Goal: Task Accomplishment & Management: Manage account settings

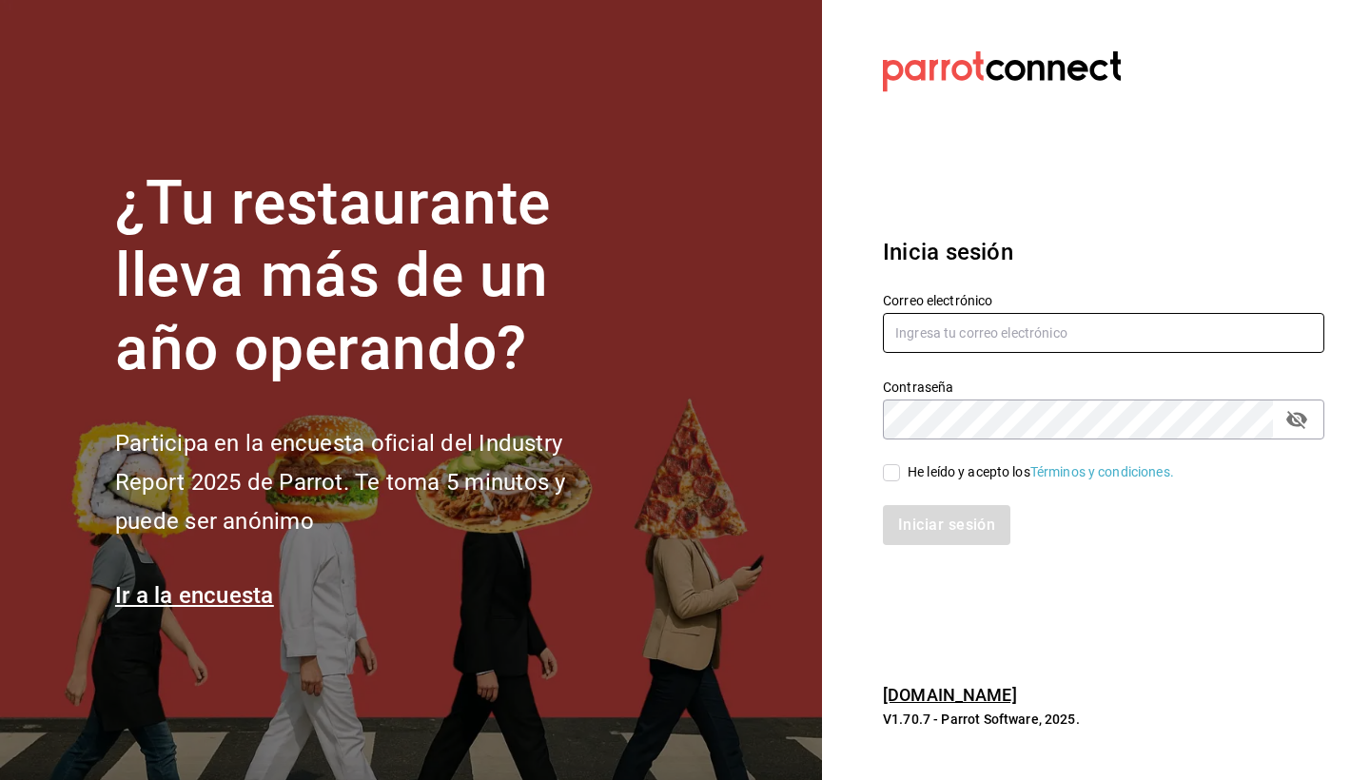
type input "[EMAIL_ADDRESS][DOMAIN_NAME]"
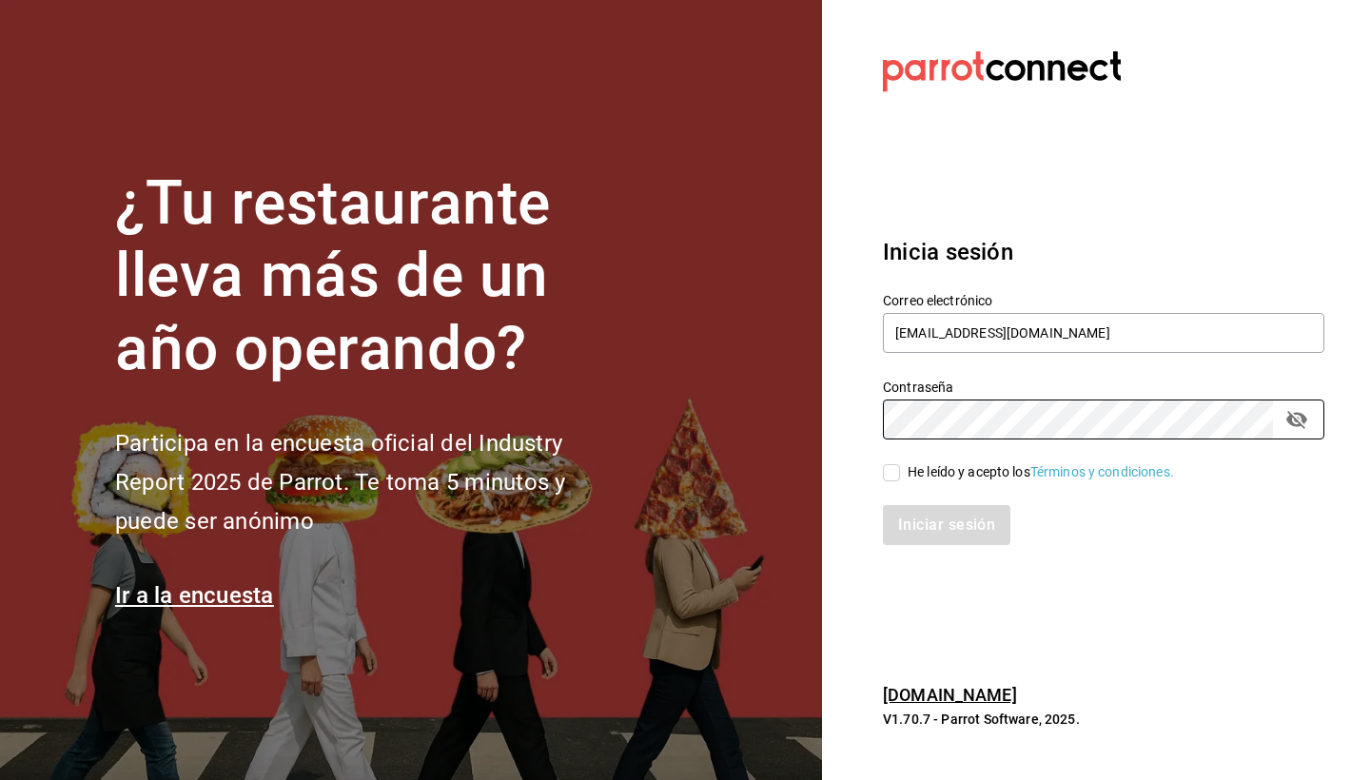
click at [888, 479] on input "He leído y acepto los Términos y condiciones." at bounding box center [891, 472] width 17 height 17
checkbox input "true"
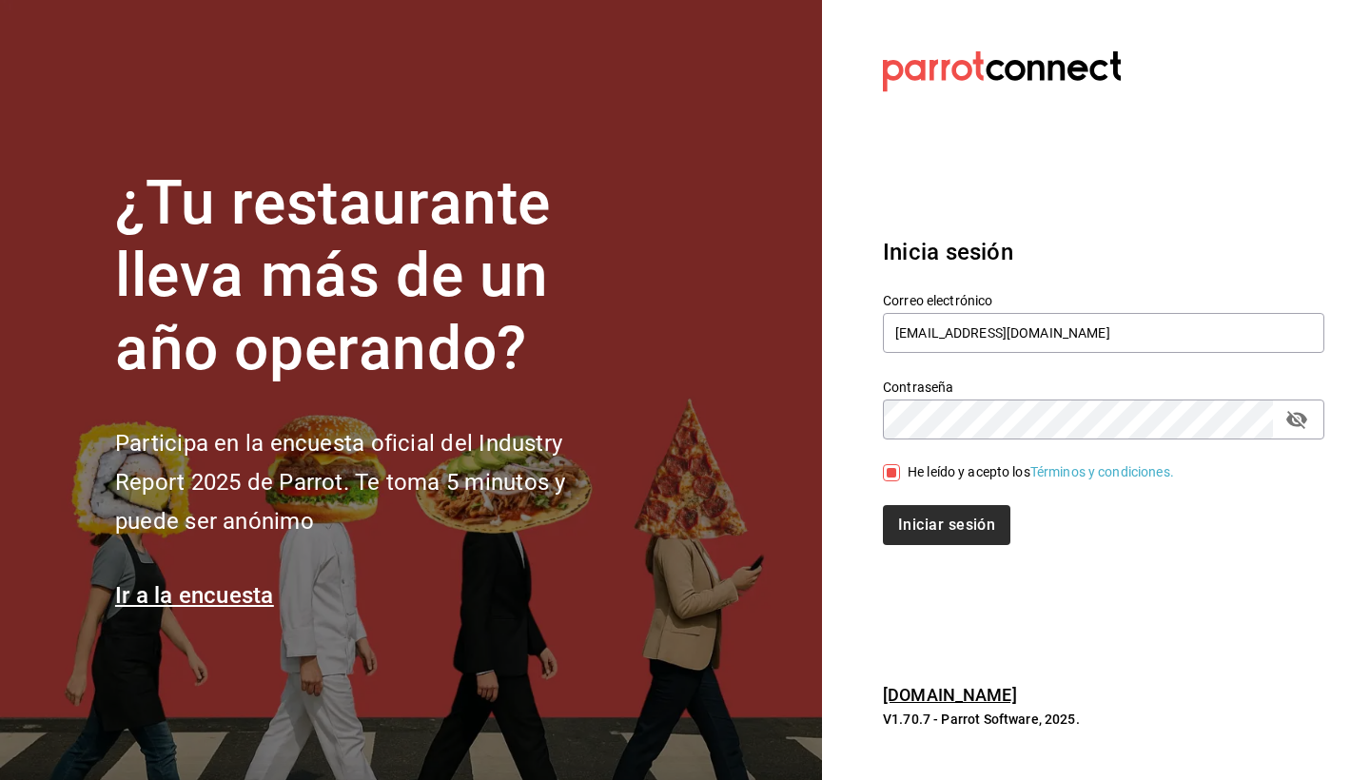
click at [923, 522] on button "Iniciar sesión" at bounding box center [946, 525] width 127 height 40
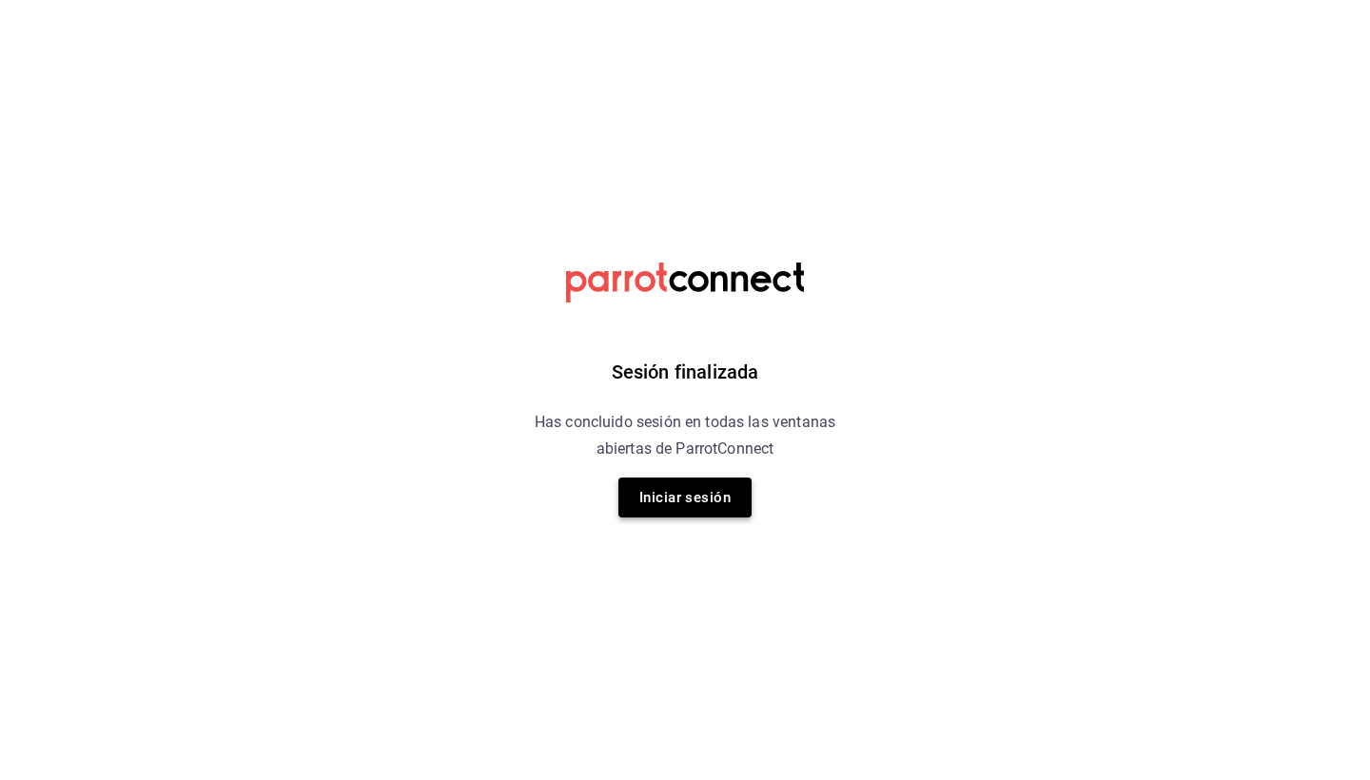
click at [672, 493] on button "Iniciar sesión" at bounding box center [684, 497] width 133 height 40
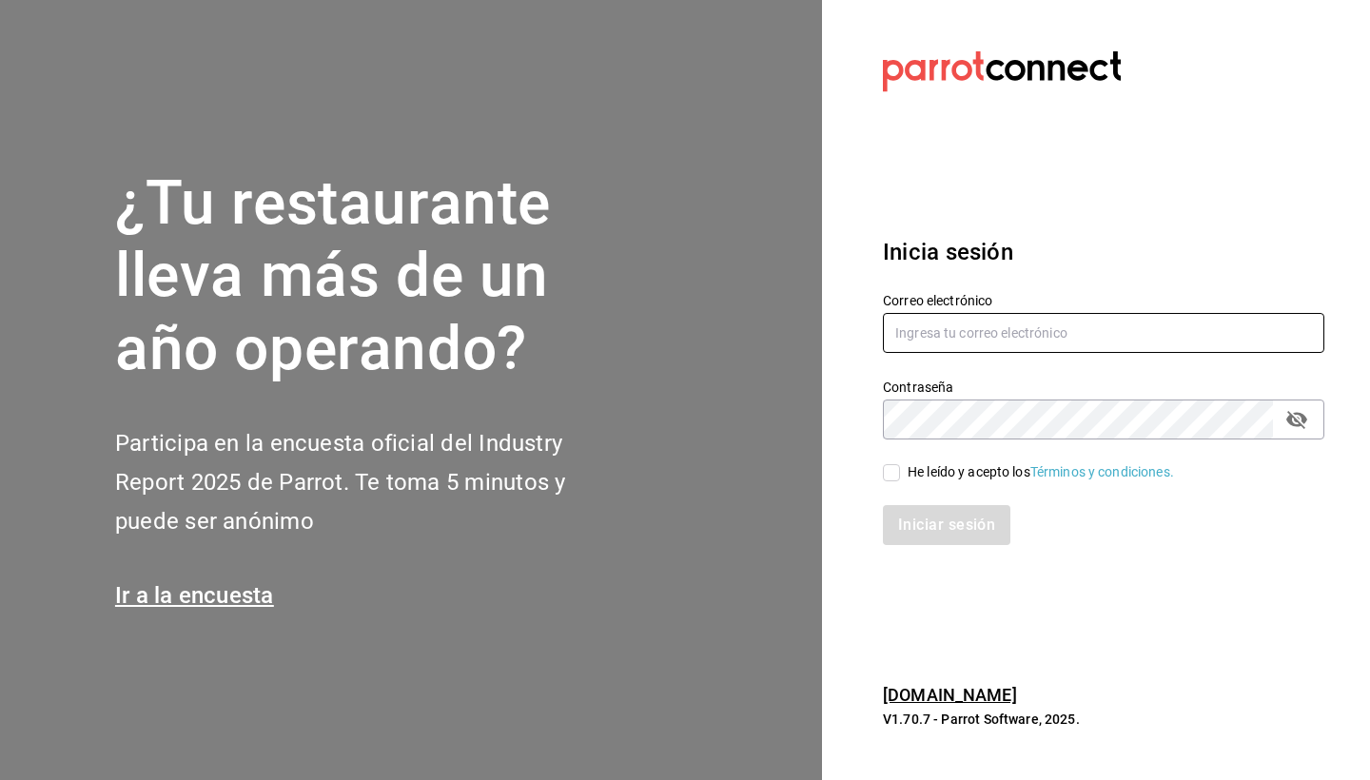
type input "[EMAIL_ADDRESS][DOMAIN_NAME]"
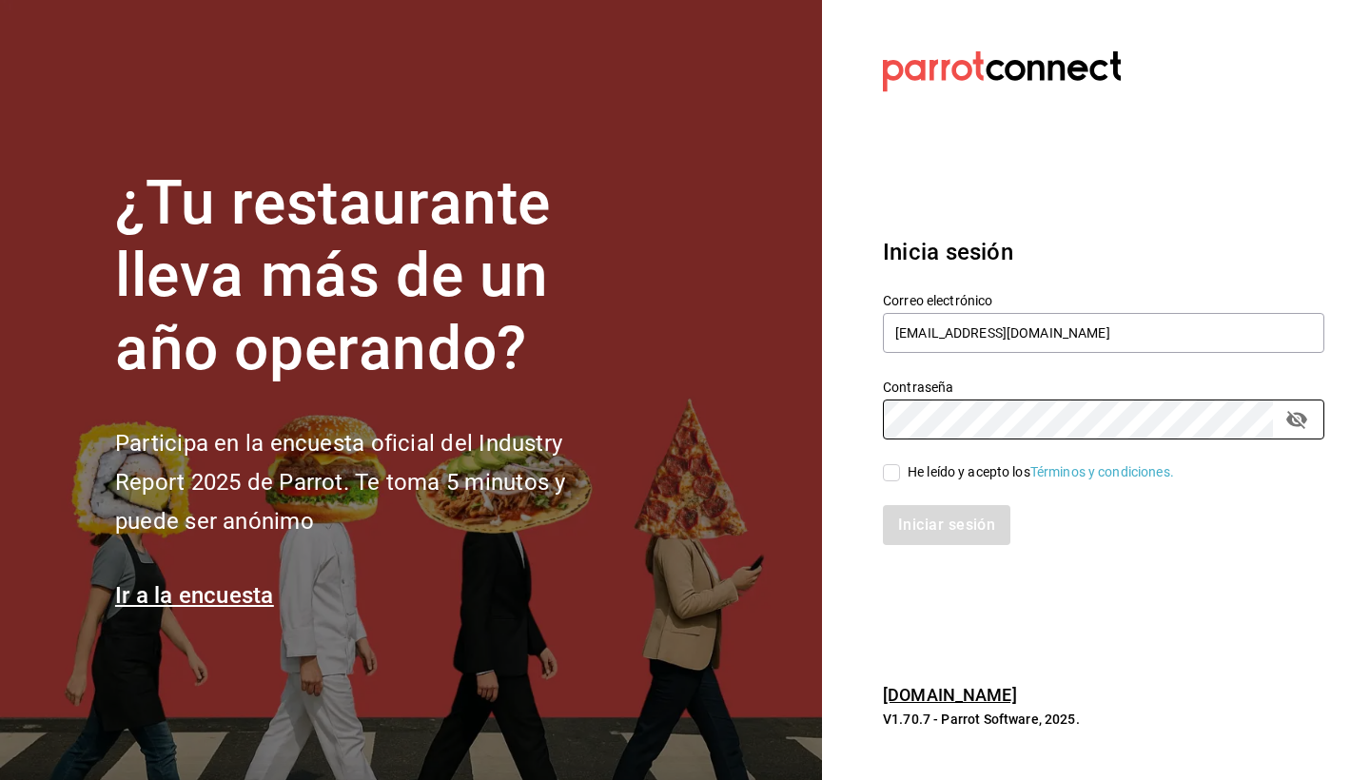
click at [884, 480] on input "He leído y acepto los Términos y condiciones." at bounding box center [891, 472] width 17 height 17
checkbox input "true"
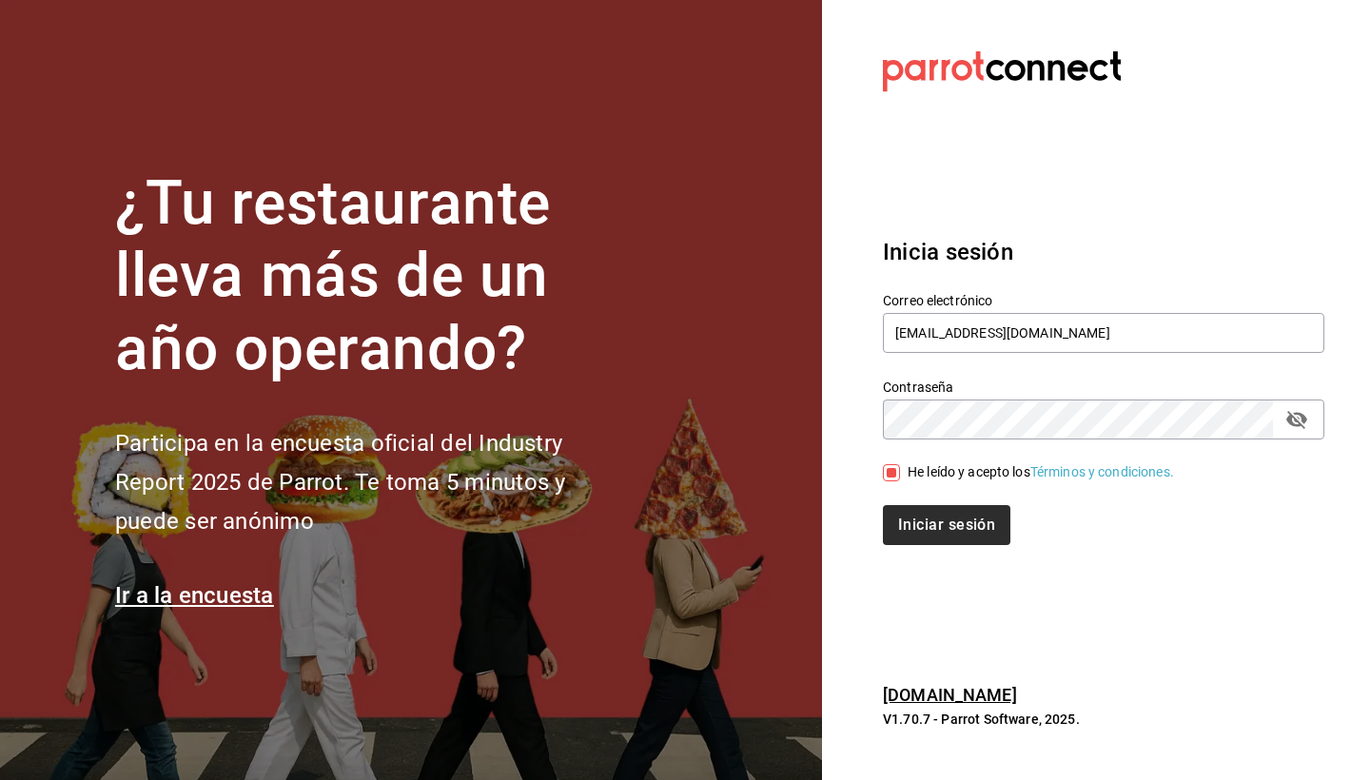
click at [903, 523] on button "Iniciar sesión" at bounding box center [946, 525] width 127 height 40
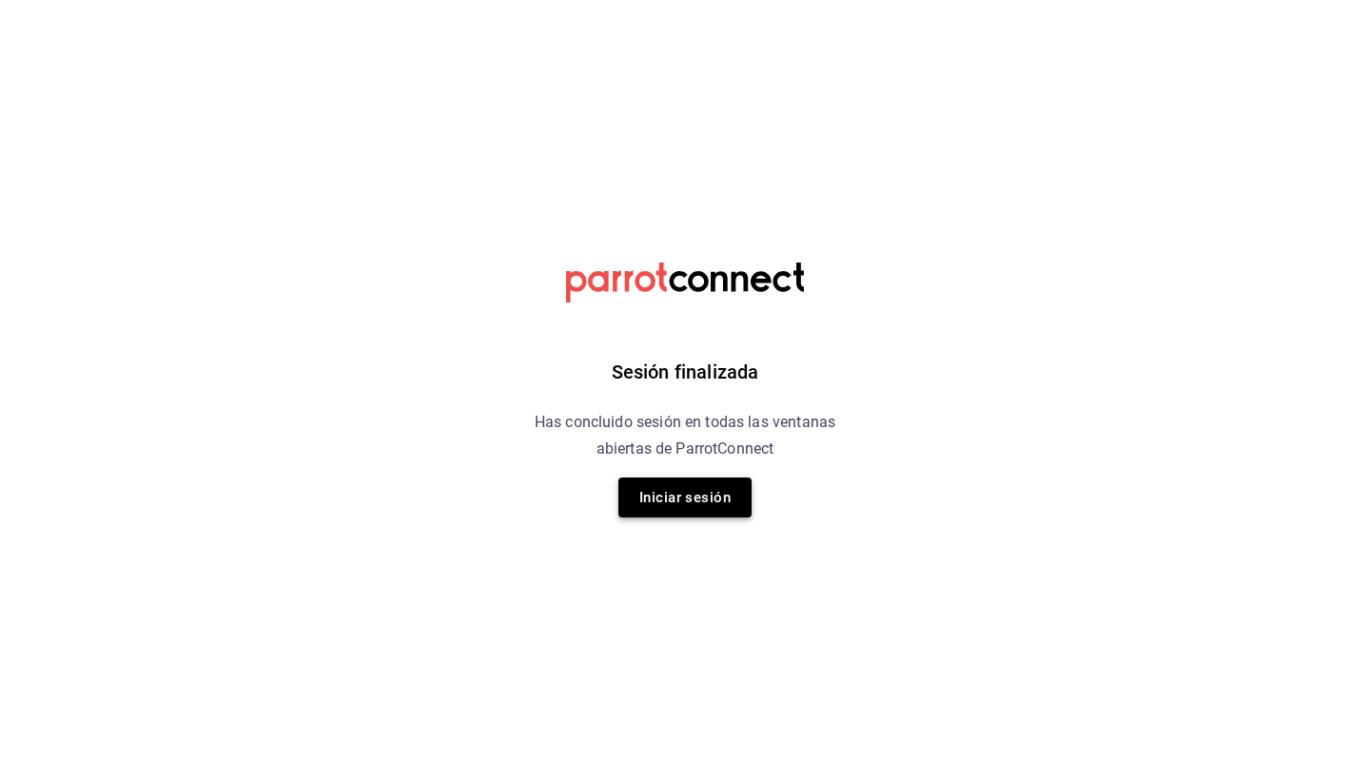
click at [657, 502] on button "Iniciar sesión" at bounding box center [684, 497] width 133 height 40
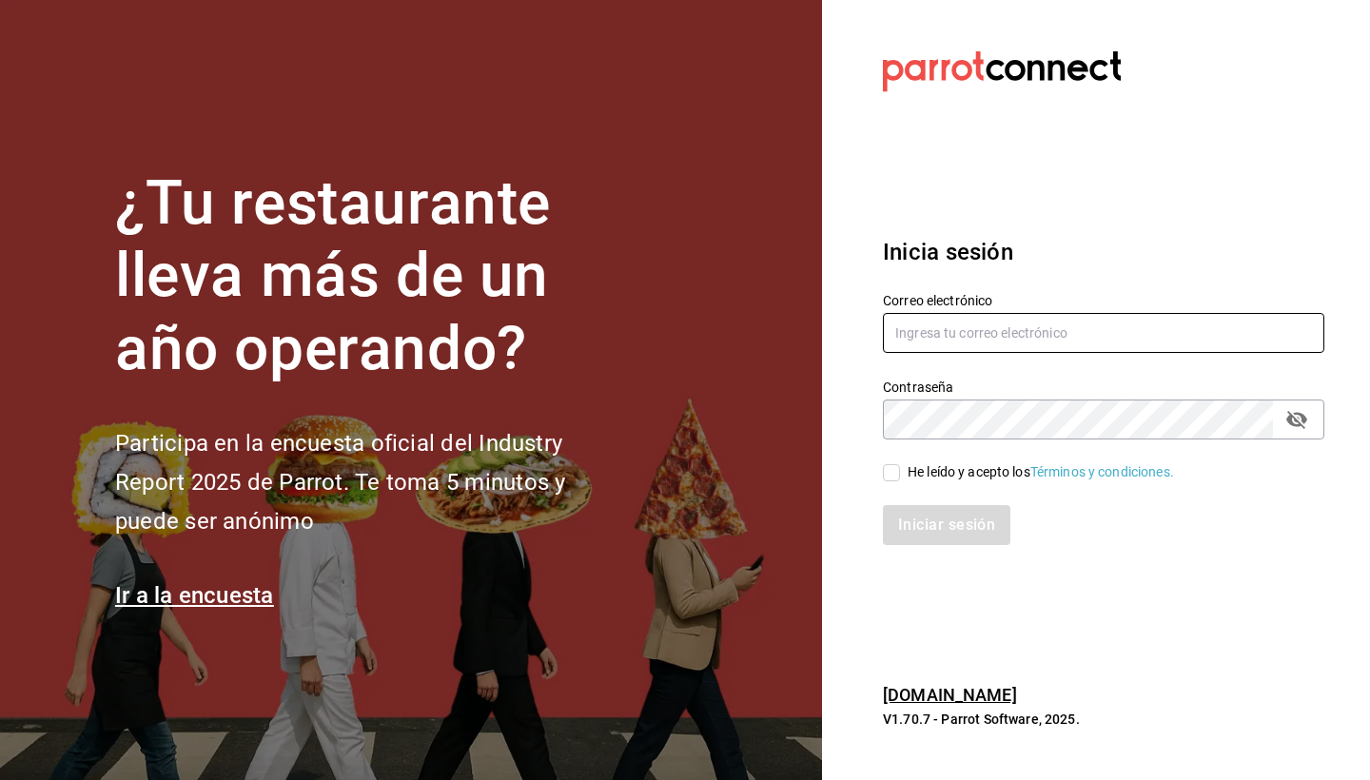
type input "[EMAIL_ADDRESS][DOMAIN_NAME]"
click at [888, 482] on div "Iniciar sesión" at bounding box center [1092, 513] width 464 height 63
click at [887, 480] on input "He leído y acepto los Términos y condiciones." at bounding box center [891, 472] width 17 height 17
checkbox input "true"
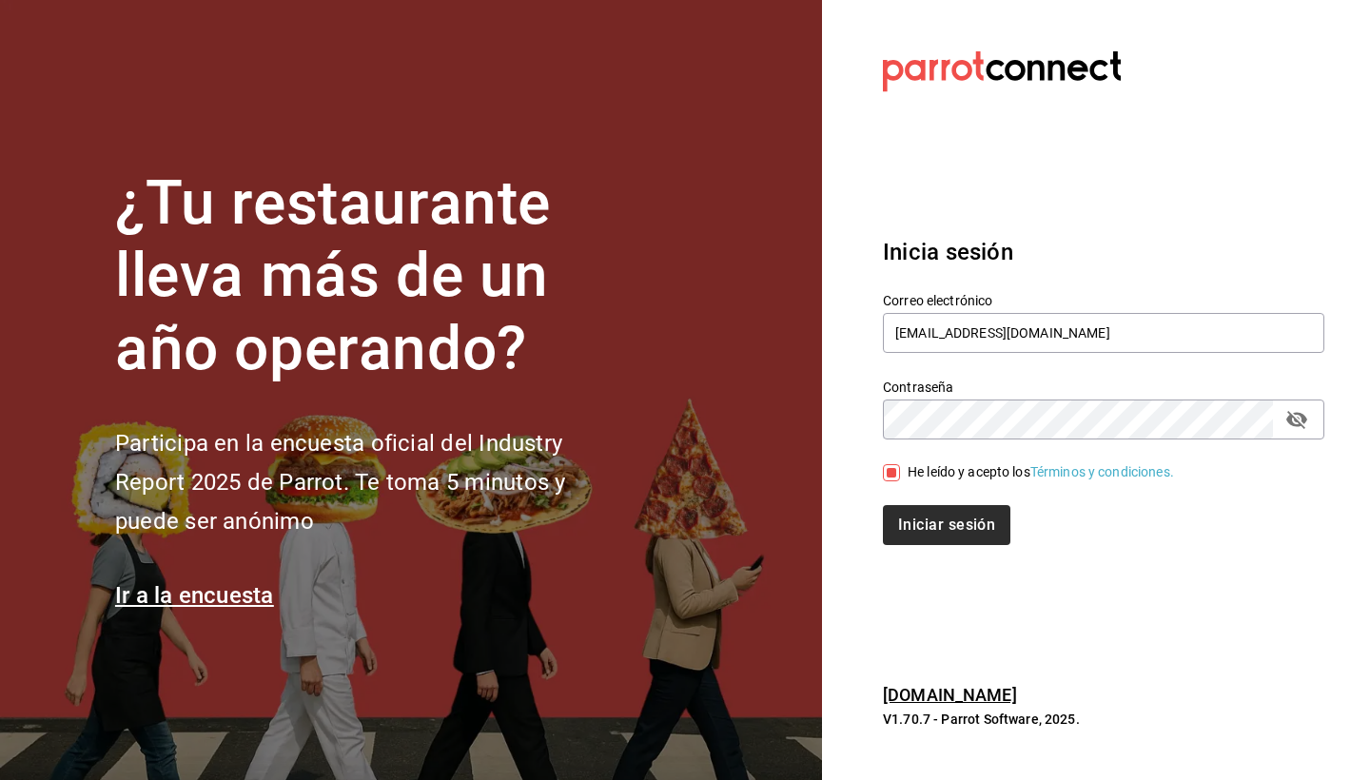
click at [899, 509] on button "Iniciar sesión" at bounding box center [946, 525] width 127 height 40
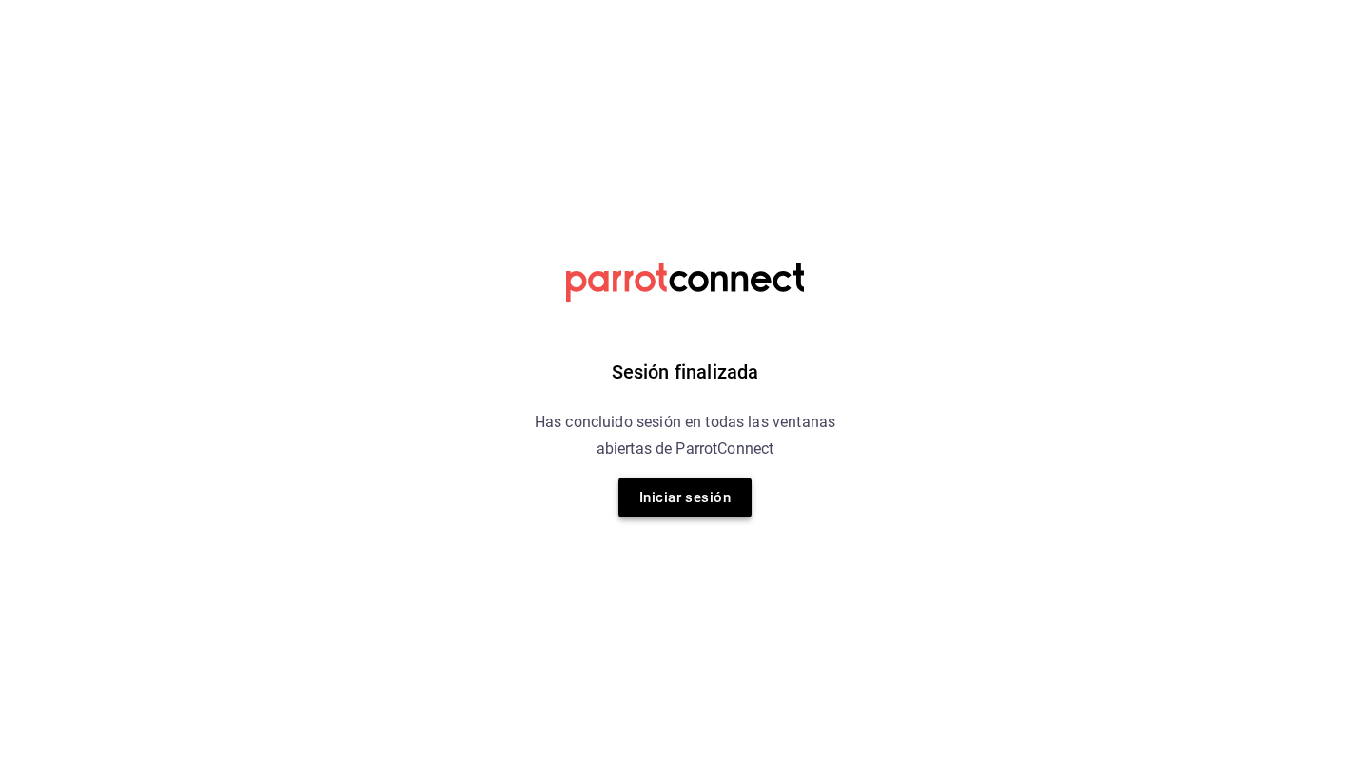
click at [657, 495] on button "Iniciar sesión" at bounding box center [684, 497] width 133 height 40
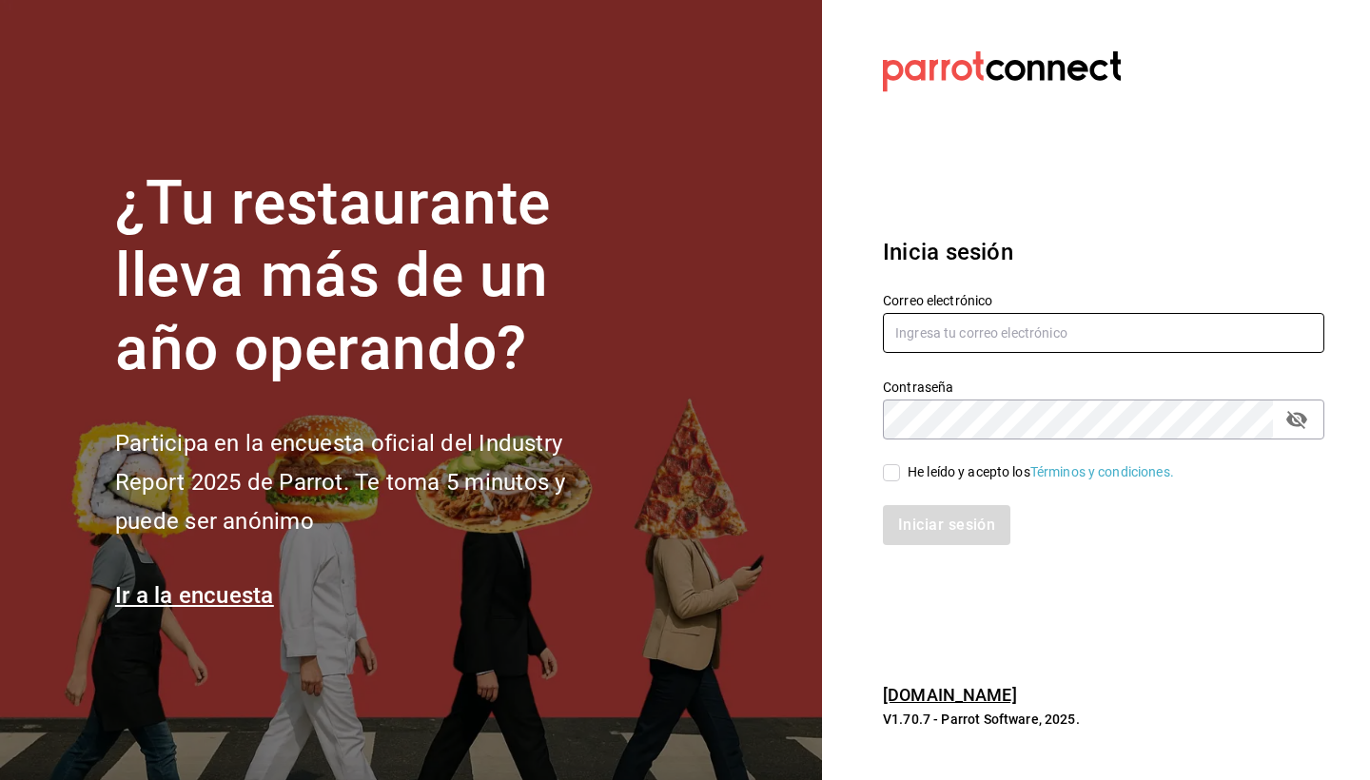
type input "[EMAIL_ADDRESS][DOMAIN_NAME]"
click at [883, 473] on input "He leído y acepto los Términos y condiciones." at bounding box center [891, 472] width 17 height 17
checkbox input "true"
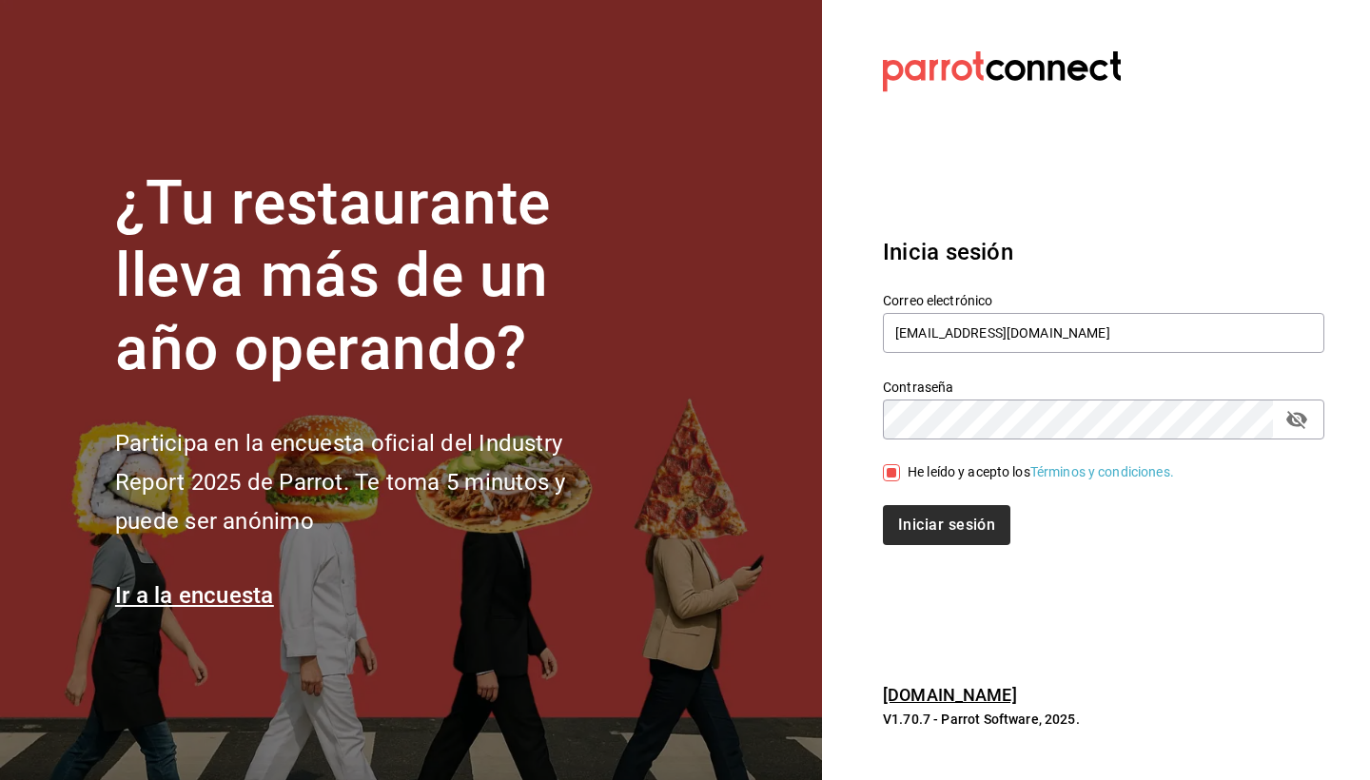
click at [917, 533] on button "Iniciar sesión" at bounding box center [946, 525] width 127 height 40
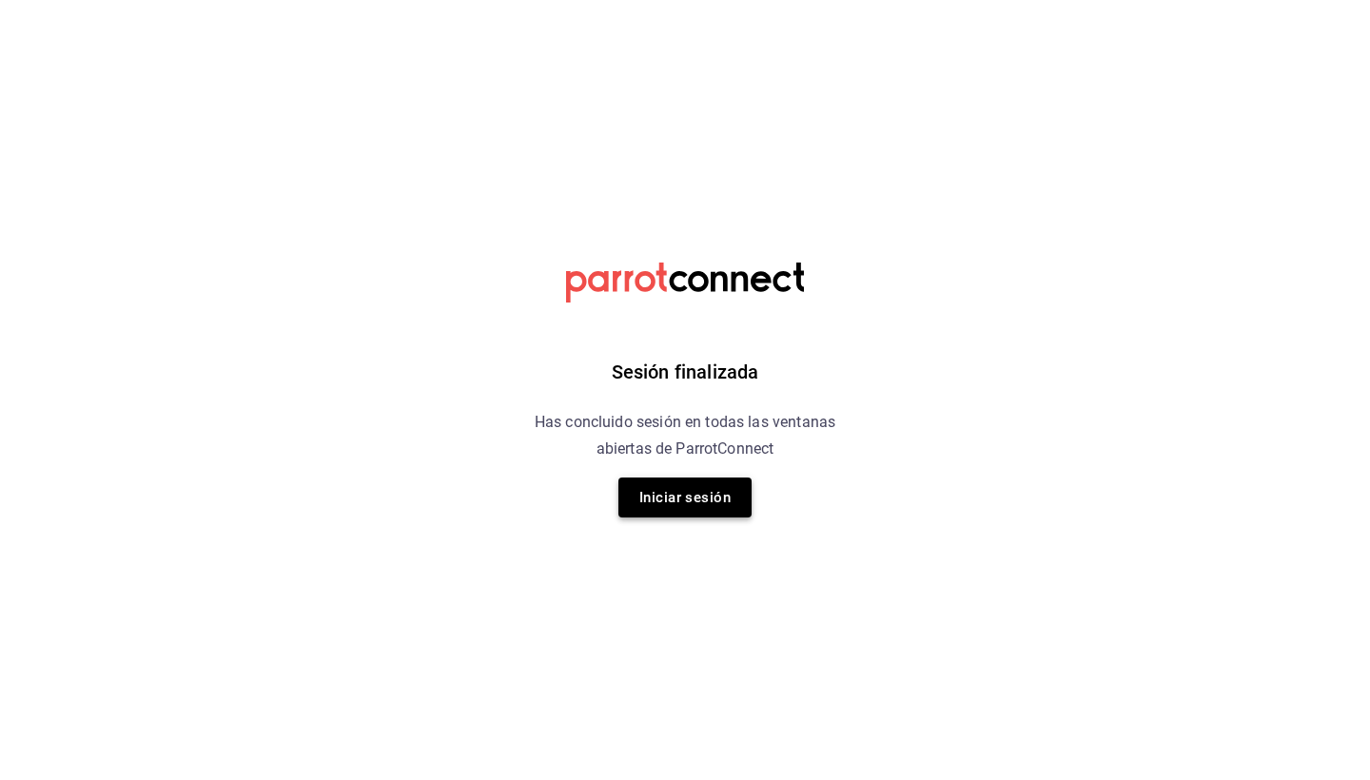
click at [750, 501] on button "Iniciar sesión" at bounding box center [684, 497] width 133 height 40
